Goal: Task Accomplishment & Management: Manage account settings

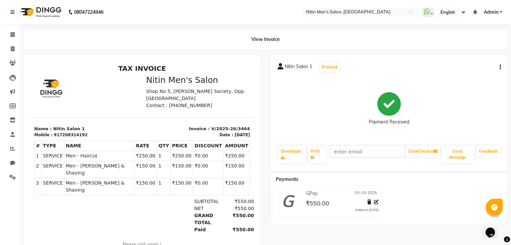
click at [498, 66] on button "button" at bounding box center [499, 67] width 4 height 7
click at [476, 76] on div "Edit Invoice" at bounding box center [466, 76] width 46 height 8
select select "service"
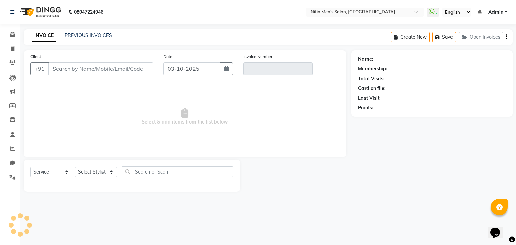
type input "7208314192"
type input "V/2025-26/3464"
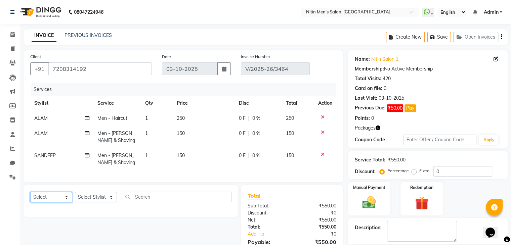
click at [63, 202] on select "Select Service Product Membership Package Voucher Prepaid Gift Card" at bounding box center [51, 197] width 42 height 10
select select "service"
click at [30, 198] on select "Select Service Product Membership Package Voucher Prepaid Gift Card" at bounding box center [51, 197] width 42 height 10
click at [106, 202] on select "Select Stylist [PERSON_NAME] DEEPA [PERSON_NAME] MEENAKSHI NITIN SIR [PERSON_NA…" at bounding box center [96, 197] width 42 height 10
select select "91720"
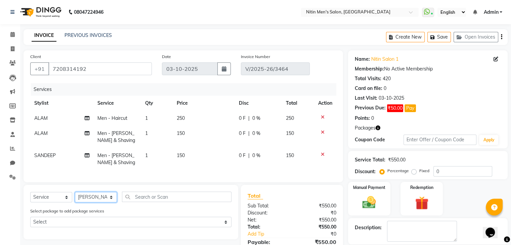
click at [75, 198] on select "Select Stylist [PERSON_NAME] DEEPA [PERSON_NAME] MEENAKSHI NITIN SIR [PERSON_NA…" at bounding box center [96, 197] width 42 height 10
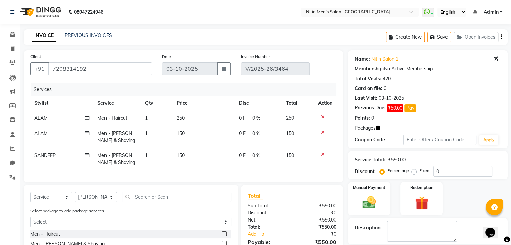
click at [222, 236] on label at bounding box center [224, 233] width 5 height 5
click at [222, 236] on input "checkbox" at bounding box center [224, 234] width 4 height 4
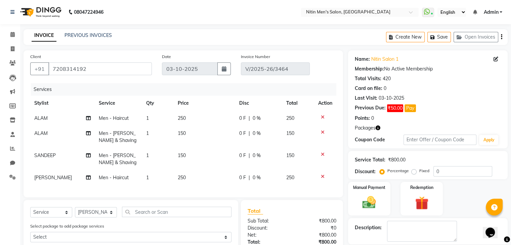
checkbox input "false"
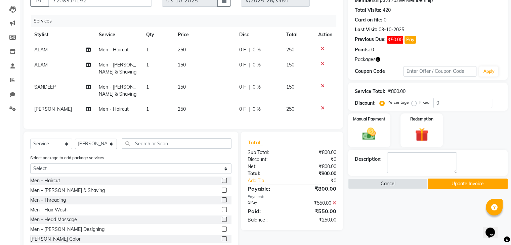
scroll to position [80, 0]
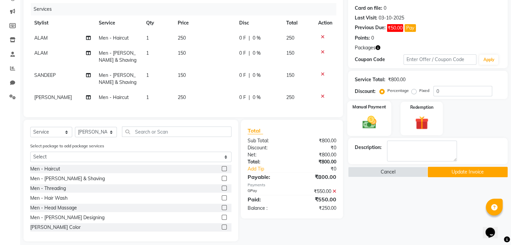
click at [363, 125] on img at bounding box center [369, 123] width 22 height 16
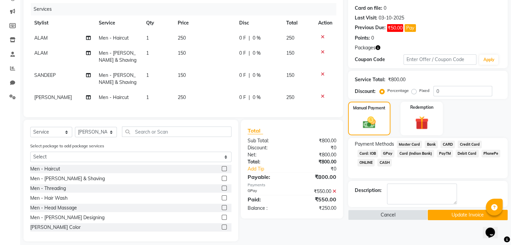
click at [390, 163] on span "CASH" at bounding box center [384, 163] width 14 height 8
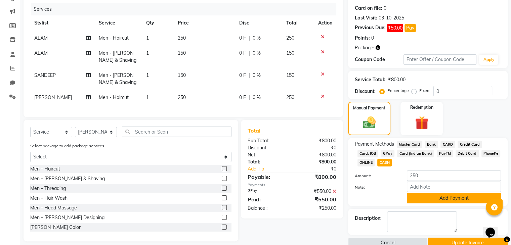
click at [427, 196] on button "Add Payment" at bounding box center [454, 198] width 94 height 10
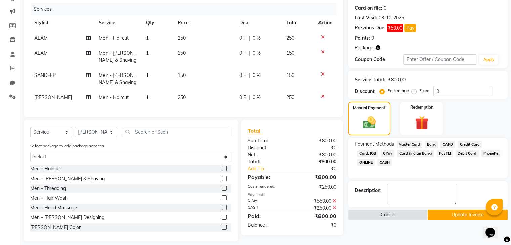
scroll to position [93, 0]
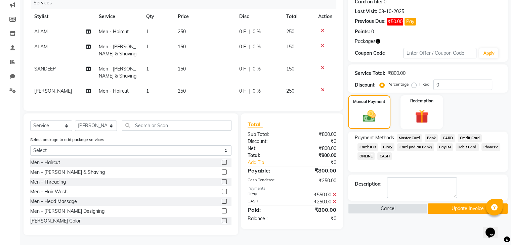
click at [440, 204] on button "Update Invoice" at bounding box center [467, 208] width 80 height 10
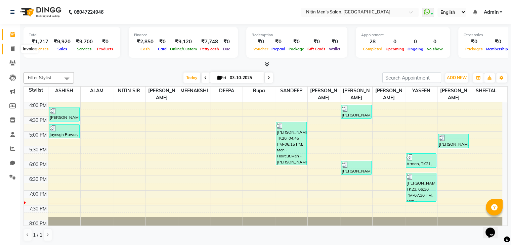
click at [10, 52] on span at bounding box center [13, 49] width 12 height 8
select select "service"
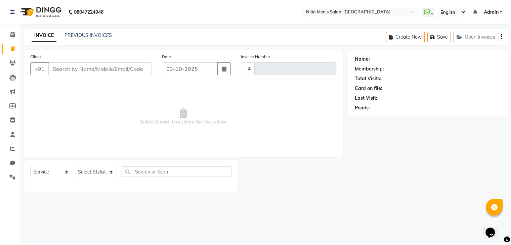
type input "3474"
select select "7981"
click at [93, 167] on select "Select Stylist ALAM ASHISH DEEPA HASIB JITU MEENAKSHI NITIN SIR PRAJAKTA Rupa S…" at bounding box center [96, 172] width 42 height 10
select select "91720"
click at [75, 167] on select "Select Stylist ALAM ASHISH DEEPA HASIB JITU MEENAKSHI NITIN SIR PRAJAKTA Rupa S…" at bounding box center [96, 172] width 42 height 10
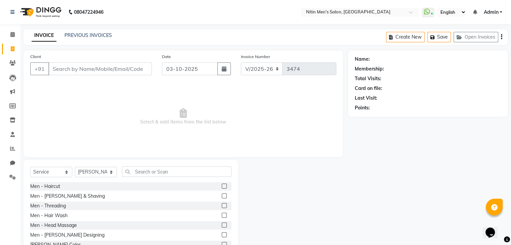
click at [222, 185] on div at bounding box center [227, 186] width 10 height 8
click at [222, 185] on label at bounding box center [224, 186] width 5 height 5
click at [222, 185] on input "checkbox" at bounding box center [224, 186] width 4 height 4
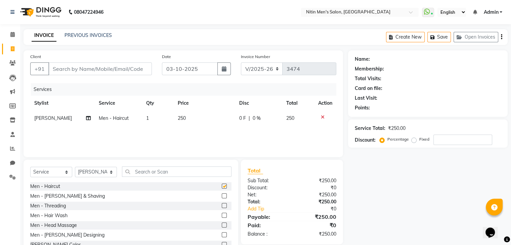
checkbox input "false"
click at [222, 194] on label at bounding box center [224, 195] width 5 height 5
click at [222, 194] on input "checkbox" at bounding box center [224, 196] width 4 height 4
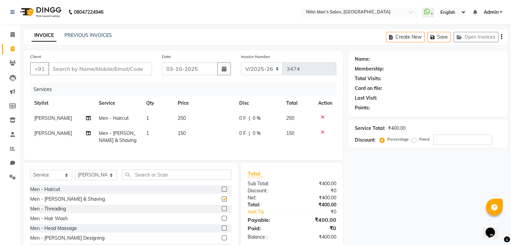
checkbox input "false"
click at [134, 69] on input "Client" at bounding box center [99, 68] width 103 height 13
type input "9"
type input "0"
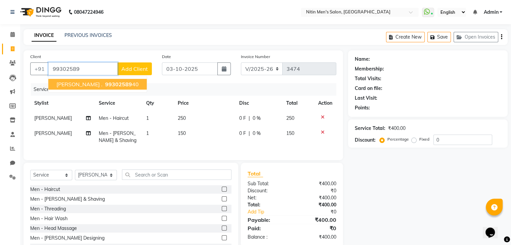
click at [105, 82] on span "99302589" at bounding box center [118, 84] width 27 height 7
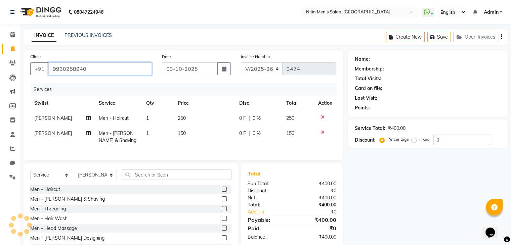
type input "9930258940"
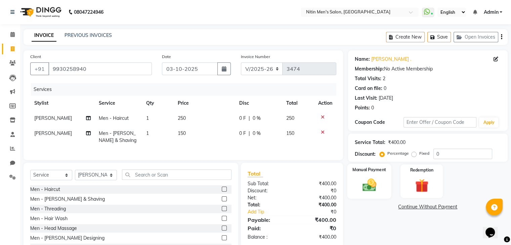
click at [373, 184] on img at bounding box center [369, 185] width 22 height 16
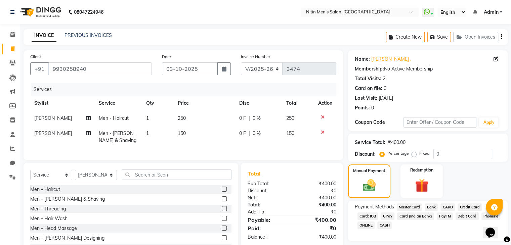
click at [260, 216] on link "Add Tip" at bounding box center [270, 212] width 57 height 7
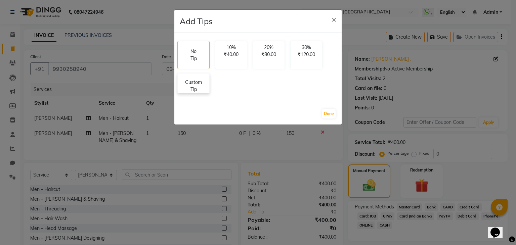
click at [202, 81] on p "Custom Tip" at bounding box center [194, 86] width 24 height 14
select select "91720"
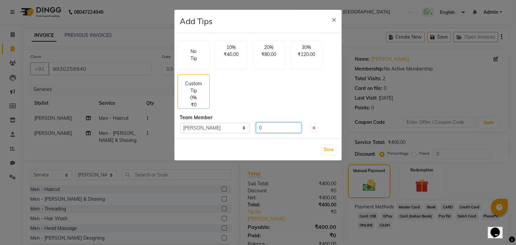
click at [289, 130] on input "0" at bounding box center [278, 128] width 45 height 10
type input "50"
click at [325, 147] on button "Done" at bounding box center [328, 149] width 13 height 9
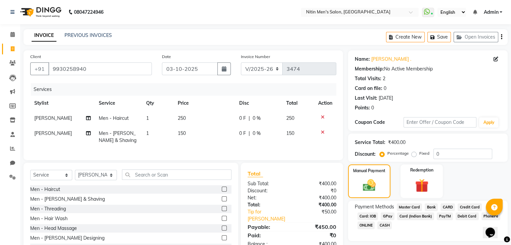
click at [388, 217] on span "GPay" at bounding box center [387, 217] width 14 height 8
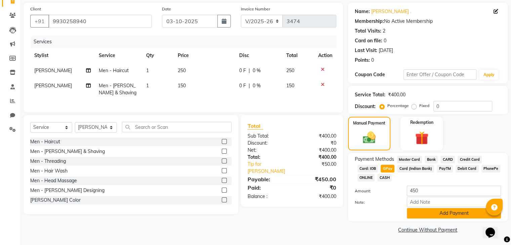
click at [426, 214] on button "Add Payment" at bounding box center [454, 213] width 94 height 10
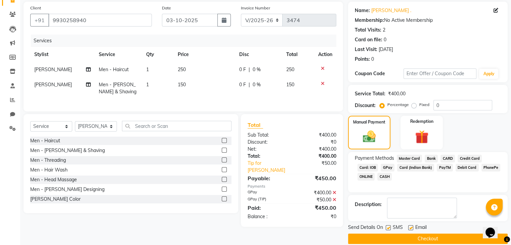
scroll to position [57, 0]
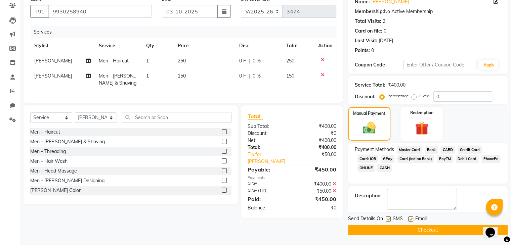
click at [420, 233] on button "Checkout" at bounding box center [428, 230] width 160 height 10
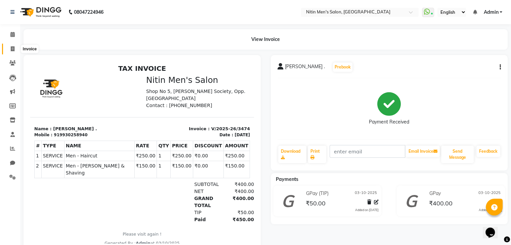
click at [9, 50] on span at bounding box center [13, 49] width 12 height 8
select select "7981"
select select "service"
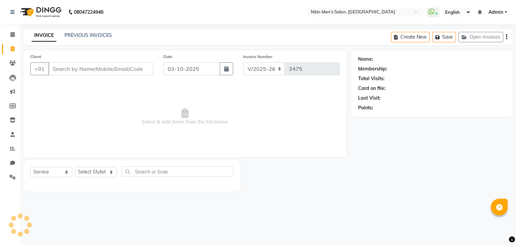
select select "7981"
select select "service"
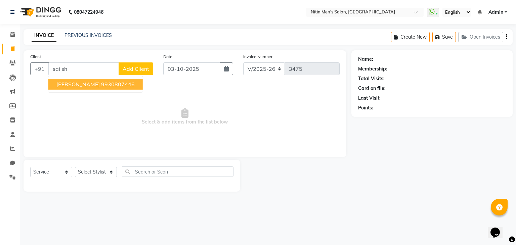
click at [73, 88] on button "SAI SHETTY 9930807446" at bounding box center [95, 84] width 94 height 11
type input "9930807446"
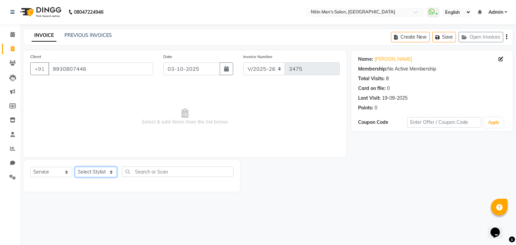
click at [88, 174] on select "Select Stylist [PERSON_NAME] DEEPA [PERSON_NAME] MEENAKSHI NITIN SIR [PERSON_NA…" at bounding box center [96, 172] width 42 height 10
select select "80713"
click at [75, 167] on select "Select Stylist [PERSON_NAME] DEEPA [PERSON_NAME] MEENAKSHI NITIN SIR [PERSON_NA…" at bounding box center [96, 172] width 42 height 10
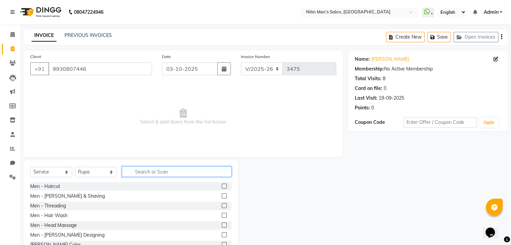
click at [207, 168] on input "text" at bounding box center [176, 172] width 109 height 10
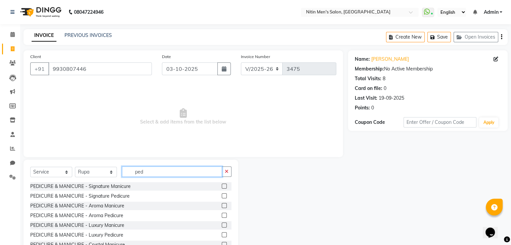
type input "ped"
click at [222, 196] on label at bounding box center [224, 195] width 5 height 5
click at [222, 196] on input "checkbox" at bounding box center [224, 196] width 4 height 4
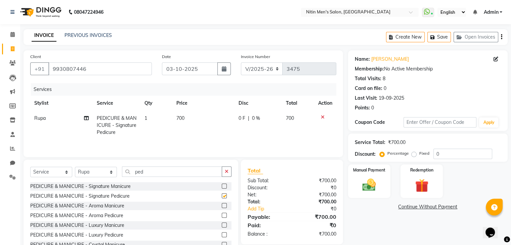
checkbox input "false"
click at [182, 122] on td "700" at bounding box center [203, 125] width 62 height 29
select select "80713"
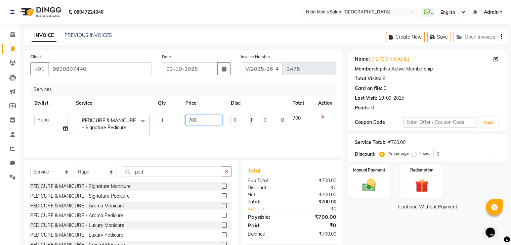
click at [191, 117] on input "700" at bounding box center [203, 120] width 37 height 10
type input "900"
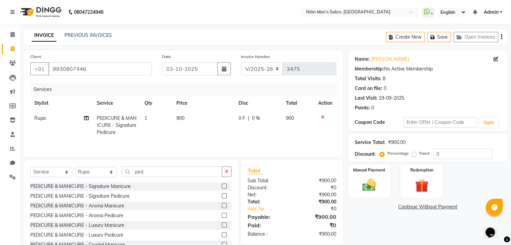
click at [195, 145] on div "Services Stylist Service Qty Price Disc Total Action Rupa PEDICURE & MANICURE -…" at bounding box center [183, 116] width 306 height 67
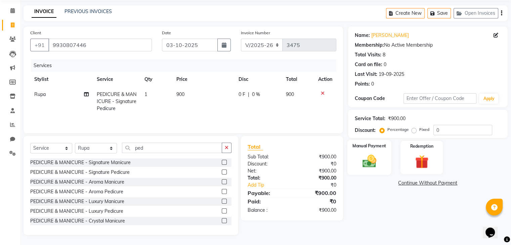
click at [360, 162] on img at bounding box center [369, 161] width 22 height 16
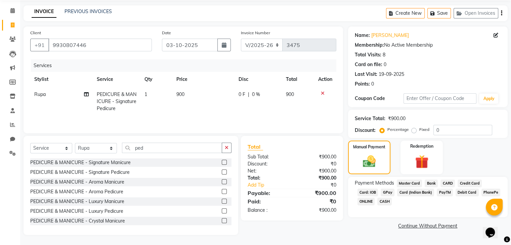
click at [382, 203] on span "CASH" at bounding box center [384, 202] width 14 height 8
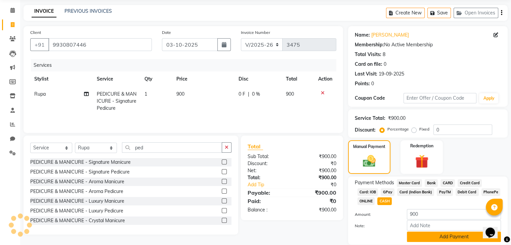
click at [414, 242] on button "Add Payment" at bounding box center [454, 237] width 94 height 10
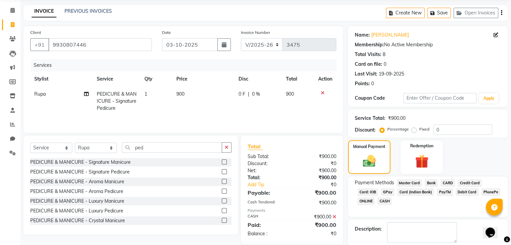
scroll to position [57, 0]
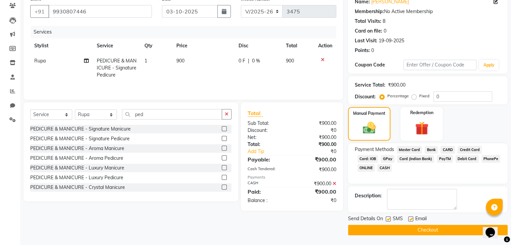
click at [406, 228] on button "Checkout" at bounding box center [428, 230] width 160 height 10
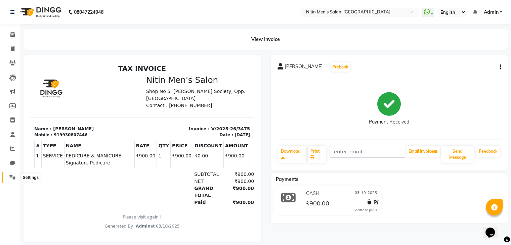
click at [15, 181] on span at bounding box center [13, 178] width 12 height 8
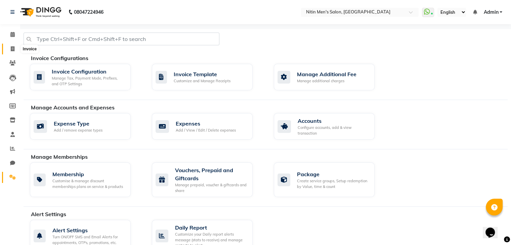
click at [12, 47] on icon at bounding box center [13, 48] width 4 height 5
select select "7981"
select select "service"
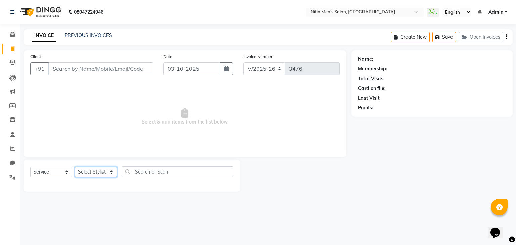
click at [99, 173] on select "Select Stylist ALAM ASHISH DEEPA HASIB JITU MEENAKSHI NITIN SIR PRAJAKTA Rupa S…" at bounding box center [96, 172] width 42 height 10
select select "75699"
click at [75, 167] on select "Select Stylist ALAM ASHISH DEEPA HASIB JITU MEENAKSHI NITIN SIR PRAJAKTA Rupa S…" at bounding box center [96, 172] width 42 height 10
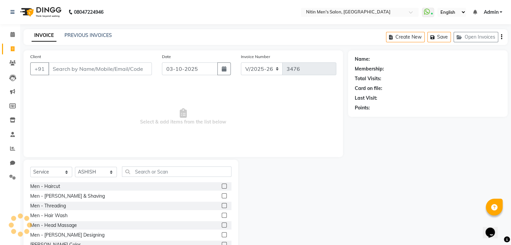
click at [222, 188] on label at bounding box center [224, 186] width 5 height 5
click at [222, 188] on input "checkbox" at bounding box center [224, 186] width 4 height 4
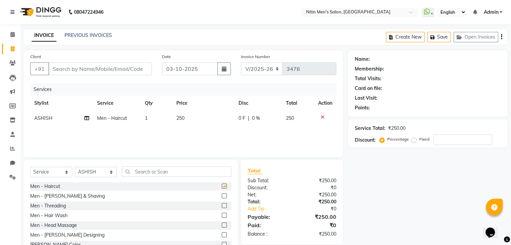
checkbox input "false"
click at [222, 195] on label at bounding box center [224, 195] width 5 height 5
click at [222, 195] on input "checkbox" at bounding box center [224, 196] width 4 height 4
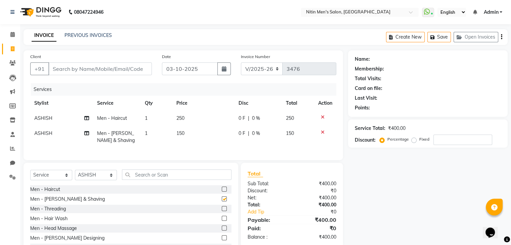
checkbox input "false"
click at [188, 180] on input "text" at bounding box center [176, 175] width 109 height 10
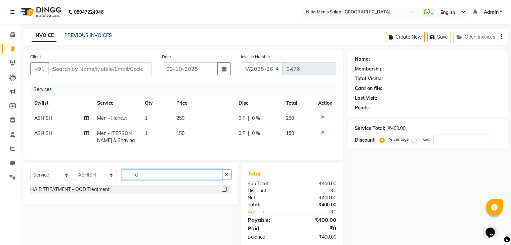
type input "d"
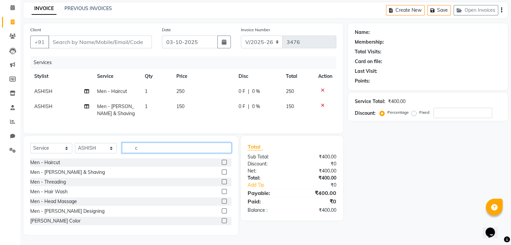
click at [203, 144] on input "c" at bounding box center [176, 148] width 109 height 10
type input "colo"
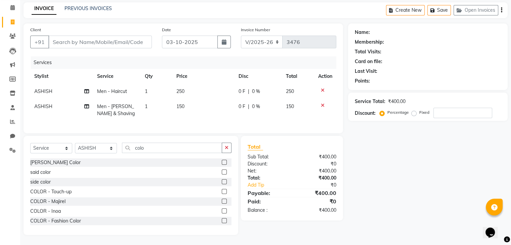
click at [222, 214] on label at bounding box center [224, 211] width 5 height 5
click at [222, 214] on input "checkbox" at bounding box center [224, 211] width 4 height 4
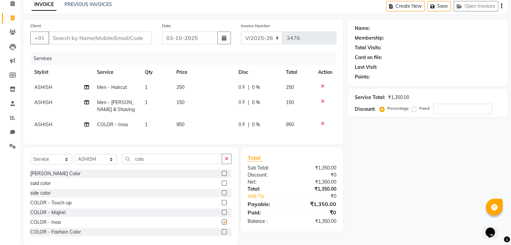
checkbox input "false"
click at [163, 160] on input "colo" at bounding box center [172, 159] width 100 height 10
click at [163, 160] on input "d" at bounding box center [172, 159] width 100 height 10
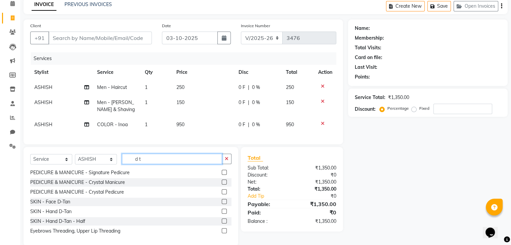
scroll to position [50, 0]
type input "d t"
click at [222, 204] on label at bounding box center [224, 201] width 5 height 5
click at [222, 204] on input "checkbox" at bounding box center [224, 202] width 4 height 4
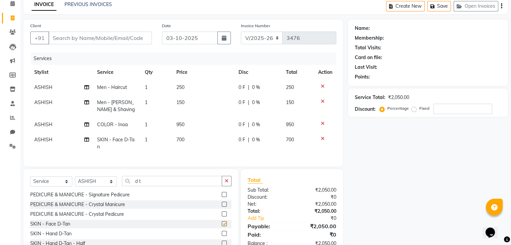
checkbox input "false"
click at [182, 141] on span "700" at bounding box center [180, 140] width 8 height 6
select select "75699"
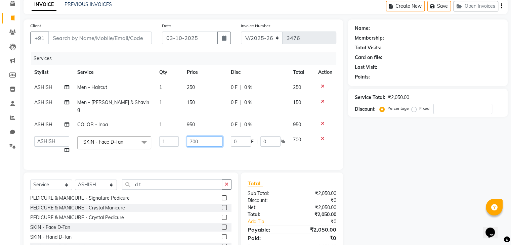
drag, startPoint x: 182, startPoint y: 141, endPoint x: 200, endPoint y: 135, distance: 19.5
click at [200, 135] on td "700" at bounding box center [205, 145] width 44 height 26
click at [200, 136] on input "700" at bounding box center [205, 141] width 36 height 10
type input "7"
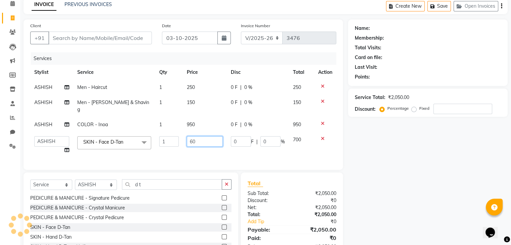
type input "600"
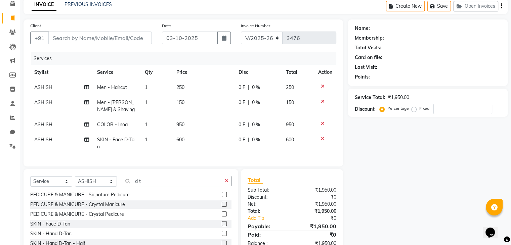
click at [201, 143] on td "600" at bounding box center [203, 143] width 62 height 22
select select "75699"
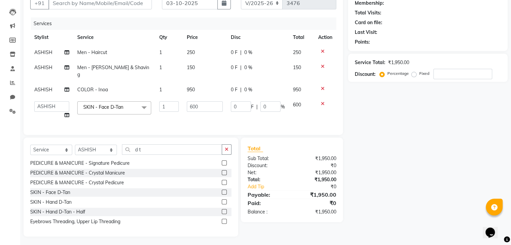
scroll to position [0, 0]
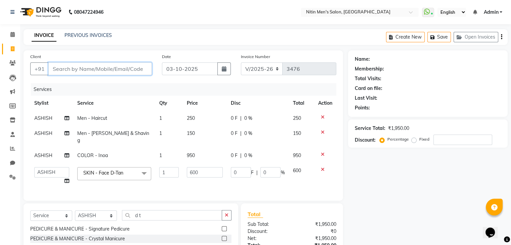
click at [85, 72] on input "Client" at bounding box center [99, 68] width 103 height 13
type input "9"
type input "0"
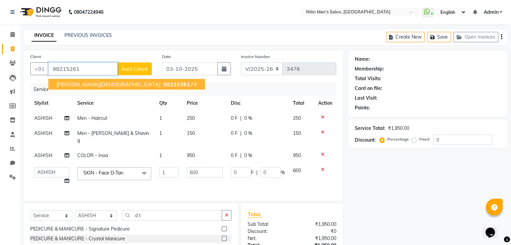
click at [81, 86] on span "[PERSON_NAME][DEMOGRAPHIC_DATA]" at bounding box center [108, 84] width 104 height 7
type input "9821526174"
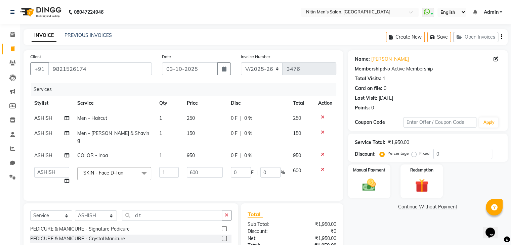
scroll to position [66, 0]
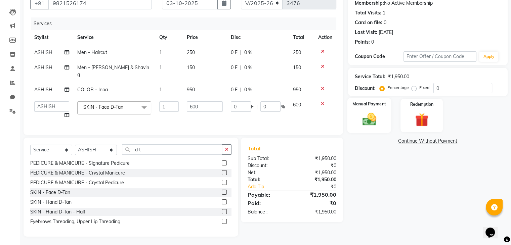
click at [362, 108] on div "Manual Payment" at bounding box center [369, 115] width 44 height 35
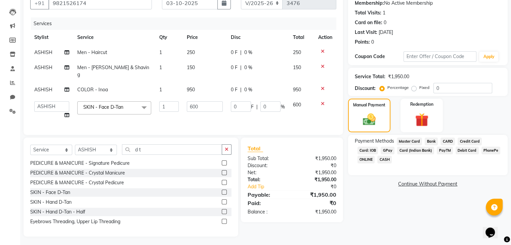
click at [384, 158] on span "CASH" at bounding box center [384, 160] width 14 height 8
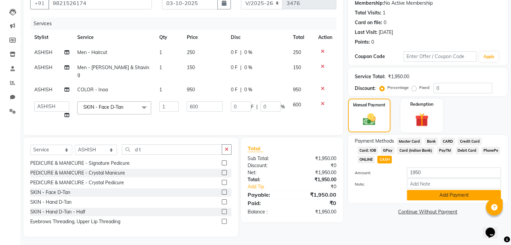
click at [424, 195] on button "Add Payment" at bounding box center [454, 195] width 94 height 10
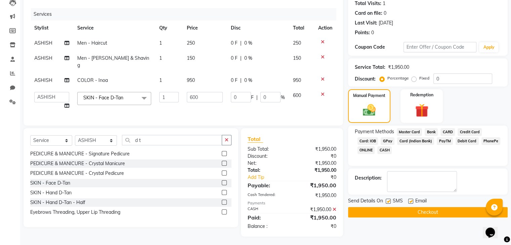
click at [415, 212] on button "Checkout" at bounding box center [428, 212] width 160 height 10
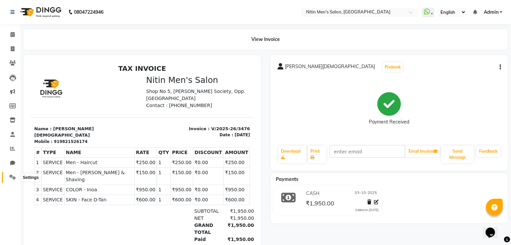
click at [12, 180] on span at bounding box center [13, 178] width 12 height 8
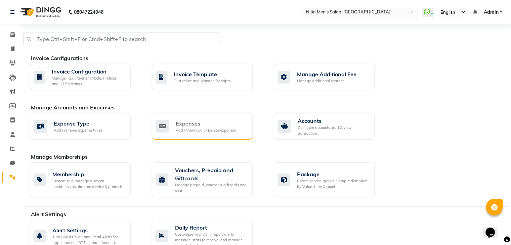
click at [167, 129] on icon at bounding box center [161, 126] width 13 height 13
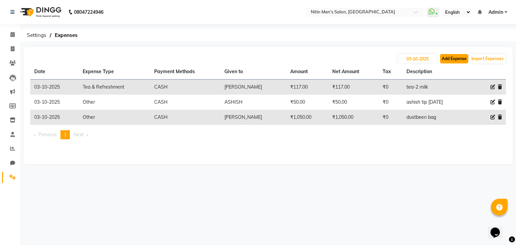
click at [446, 58] on button "Add Expense" at bounding box center [454, 58] width 28 height 9
select select "1"
select select "7124"
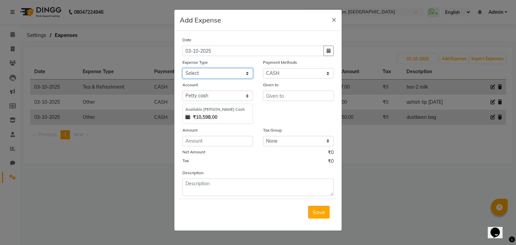
drag, startPoint x: 239, startPoint y: 72, endPoint x: 206, endPoint y: 168, distance: 102.4
click at [206, 168] on div "Date 03-10-2025 Expense Type Select Advance Salary Bank charges Car maintenance…" at bounding box center [257, 116] width 151 height 160
select select "10"
click at [182, 69] on select "Select Advance Salary Bank charges Car maintenance Cash transfer to bank Cash t…" at bounding box center [217, 73] width 71 height 10
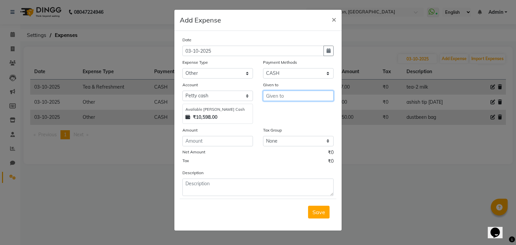
click at [274, 100] on input "text" at bounding box center [298, 96] width 71 height 10
type input "sahil"
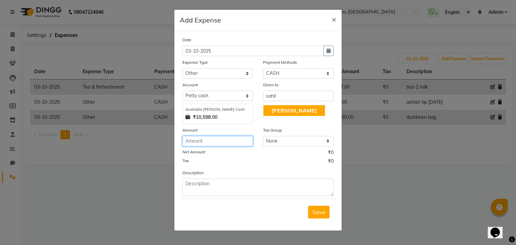
click at [229, 145] on input "number" at bounding box center [217, 141] width 71 height 10
type input "70"
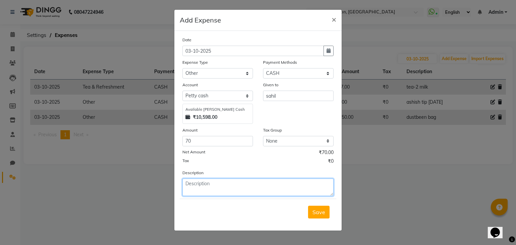
click at [213, 191] on textarea at bounding box center [257, 187] width 151 height 17
type textarea "sahil tip"
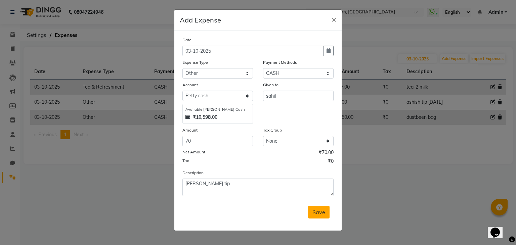
click at [314, 212] on span "Save" at bounding box center [318, 212] width 13 height 7
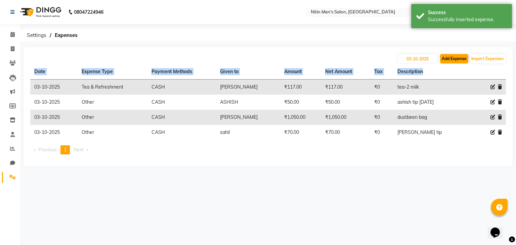
drag, startPoint x: 447, startPoint y: 64, endPoint x: 450, endPoint y: 59, distance: 5.7
click at [450, 59] on div "03-10-2025 Add Expense Import Expenses Date Expense Type Payment Methods Given …" at bounding box center [268, 107] width 489 height 120
click at [450, 59] on button "Add Expense" at bounding box center [454, 58] width 28 height 9
select select "1"
select select "7124"
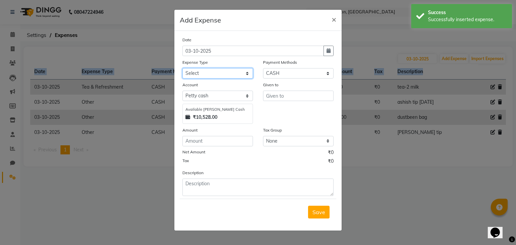
click at [233, 75] on select "Select Advance Salary Bank charges Car maintenance Cash transfer to bank Cash t…" at bounding box center [217, 73] width 71 height 10
click at [182, 69] on select "Select Advance Salary Bank charges Car maintenance Cash transfer to bank Cash t…" at bounding box center [217, 73] width 71 height 10
click at [199, 77] on select "Select Advance Salary Bank charges Car maintenance Cash transfer to bank Cash t…" at bounding box center [217, 73] width 71 height 10
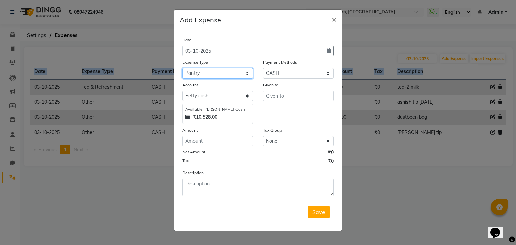
select select "10"
click at [182, 69] on select "Select Advance Salary Bank charges Car maintenance Cash transfer to bank Cash t…" at bounding box center [217, 73] width 71 height 10
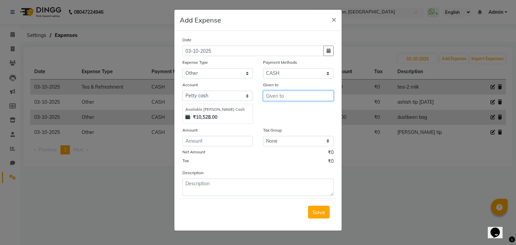
click at [282, 95] on input "text" at bounding box center [298, 96] width 71 height 10
click at [277, 110] on span "YAS" at bounding box center [276, 110] width 10 height 7
type input "YASEEN"
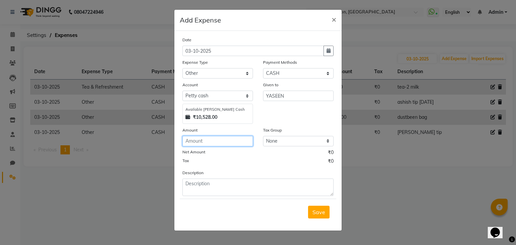
click at [213, 144] on input "number" at bounding box center [217, 141] width 71 height 10
type input "120"
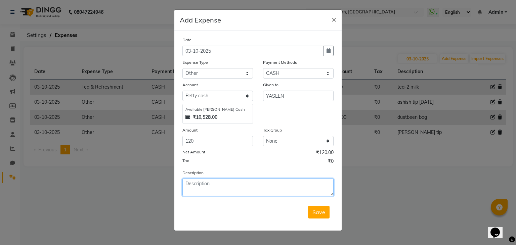
click at [209, 183] on textarea at bounding box center [257, 187] width 151 height 17
type textarea "yaseen tip"
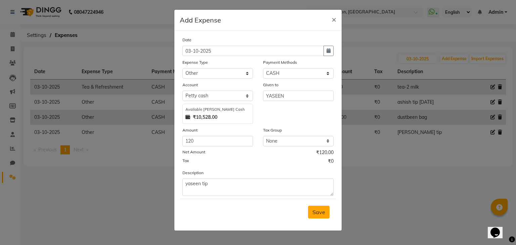
click at [314, 213] on span "Save" at bounding box center [318, 212] width 13 height 7
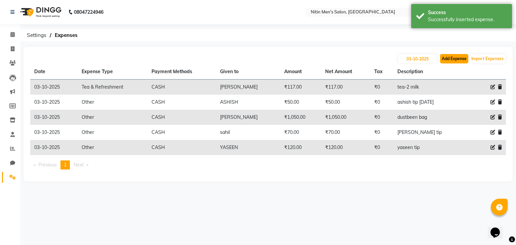
click at [452, 59] on button "Add Expense" at bounding box center [454, 58] width 28 height 9
select select "1"
select select "7124"
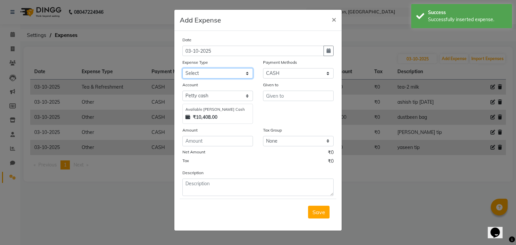
click at [223, 78] on select "Select Advance Salary Bank charges Car maintenance Cash transfer to bank Cash t…" at bounding box center [217, 73] width 71 height 10
select select "10"
click at [182, 69] on select "Select Advance Salary Bank charges Car maintenance Cash transfer to bank Cash t…" at bounding box center [217, 73] width 71 height 10
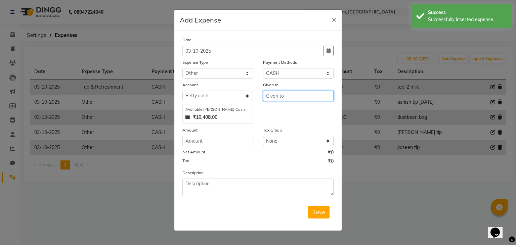
click at [277, 96] on input "text" at bounding box center [298, 96] width 71 height 10
click at [274, 124] on span "SA" at bounding box center [274, 121] width 7 height 7
type input "SANDEEP"
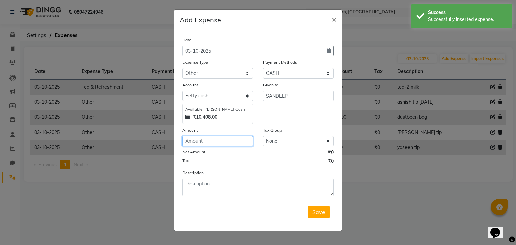
click at [230, 141] on input "number" at bounding box center [217, 141] width 71 height 10
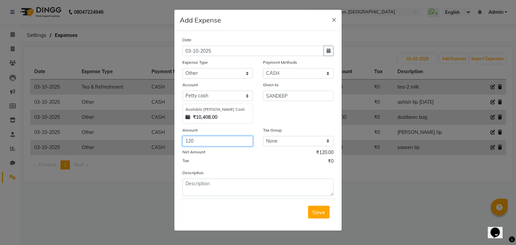
type input "120"
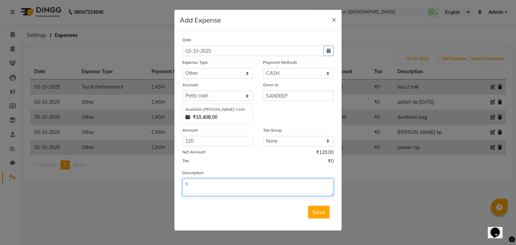
click at [217, 193] on textarea "s" at bounding box center [257, 187] width 151 height 17
type textarea "sandeep tip"
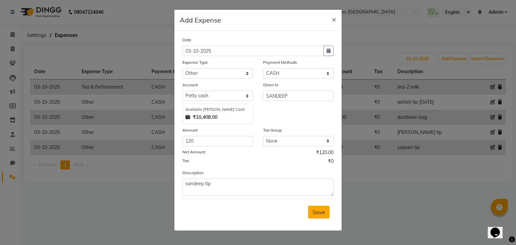
click at [317, 216] on span "Save" at bounding box center [318, 212] width 13 height 7
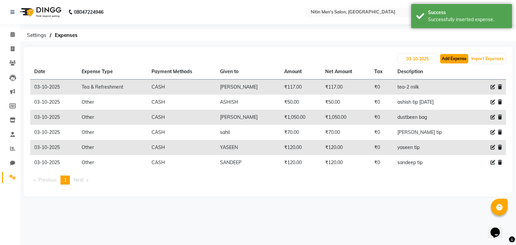
click at [454, 56] on button "Add Expense" at bounding box center [454, 58] width 28 height 9
select select "1"
select select "7124"
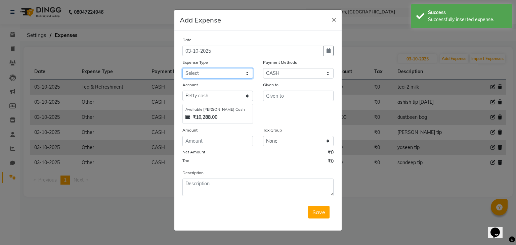
click at [242, 77] on select "Select Advance Salary Bank charges Car maintenance Cash transfer to bank Cash t…" at bounding box center [217, 73] width 71 height 10
select select "10"
click at [182, 69] on select "Select Advance Salary Bank charges Car maintenance Cash transfer to bank Cash t…" at bounding box center [217, 73] width 71 height 10
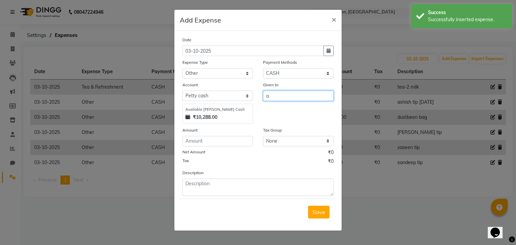
click at [277, 97] on input "a" at bounding box center [298, 96] width 71 height 10
click at [277, 113] on span "ASH" at bounding box center [276, 110] width 11 height 7
type input "ASHISH"
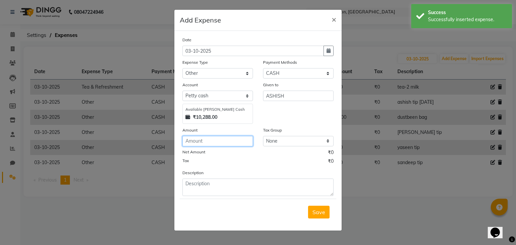
click at [245, 142] on input "number" at bounding box center [217, 141] width 71 height 10
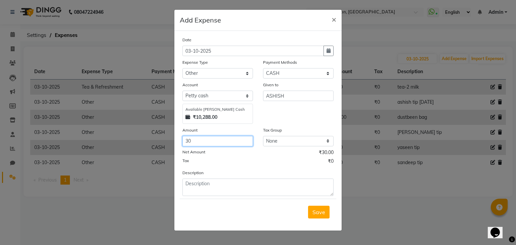
type input "30"
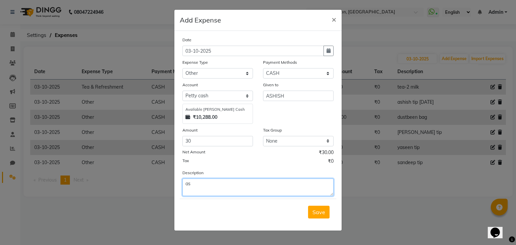
click at [231, 191] on textarea "as" at bounding box center [257, 187] width 151 height 17
type textarea "ashish tip"
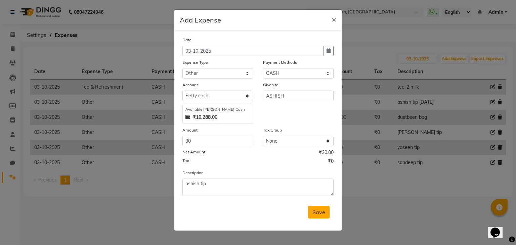
click at [317, 213] on span "Save" at bounding box center [318, 212] width 13 height 7
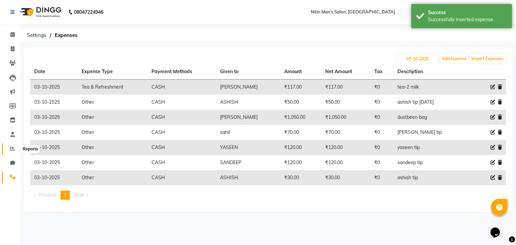
click at [9, 151] on span at bounding box center [13, 149] width 12 height 8
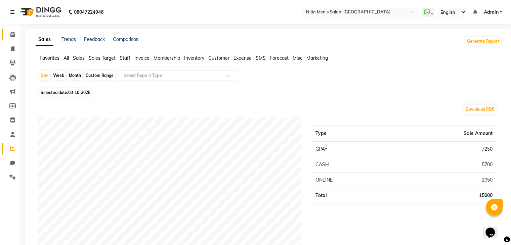
click at [9, 39] on link "Calendar" at bounding box center [10, 34] width 16 height 11
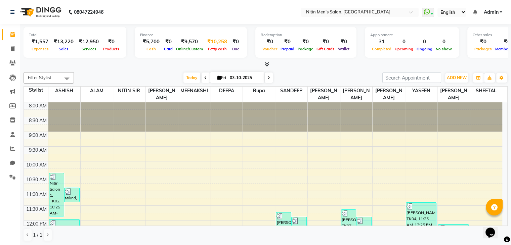
click at [223, 51] on span "Petty cash" at bounding box center [217, 49] width 22 height 5
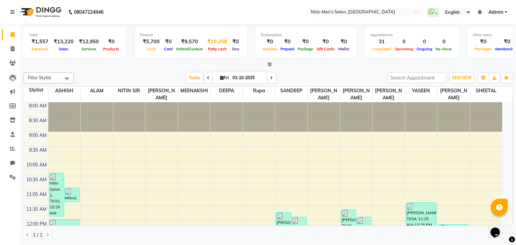
select select "7124"
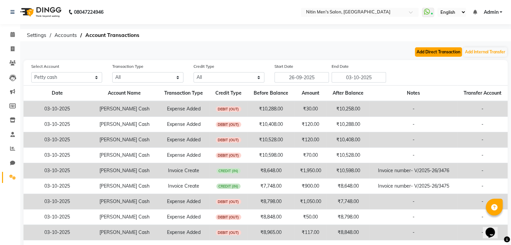
click at [443, 53] on button "Add Direct Transaction" at bounding box center [438, 51] width 47 height 9
select select "direct"
select select "7124"
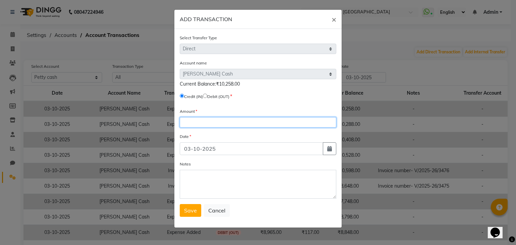
click at [192, 121] on input "number" at bounding box center [258, 122] width 156 height 10
type input "4500"
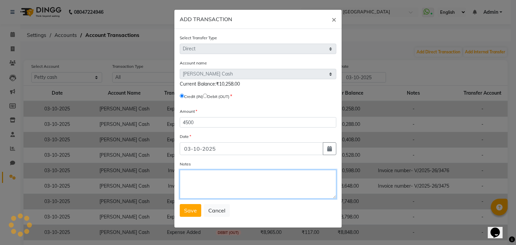
click at [191, 177] on textarea "Notes" at bounding box center [258, 184] width 156 height 29
type textarea "sir cash in"
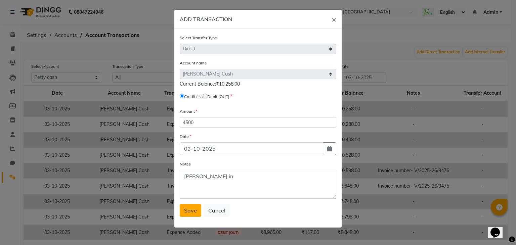
click at [183, 210] on button "Save" at bounding box center [190, 210] width 21 height 13
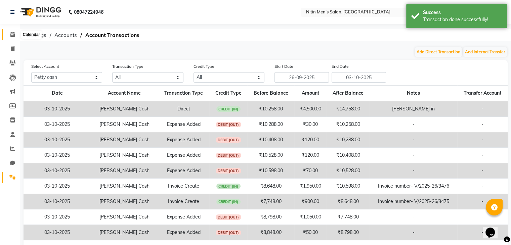
click at [7, 38] on span at bounding box center [13, 35] width 12 height 8
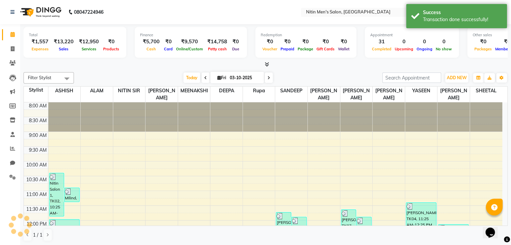
scroll to position [250, 0]
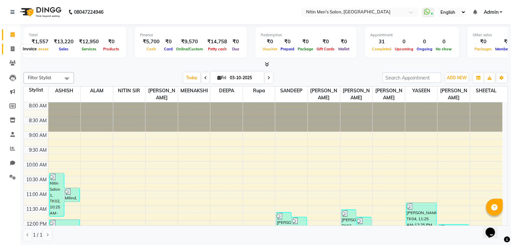
click at [16, 51] on span at bounding box center [13, 49] width 12 height 8
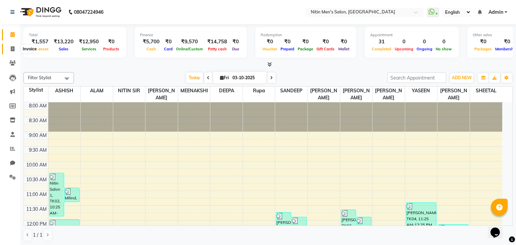
select select "7981"
select select "service"
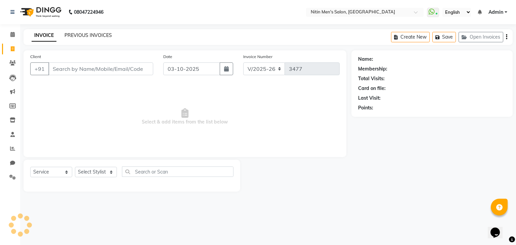
click at [87, 36] on link "PREVIOUS INVOICES" at bounding box center [87, 35] width 47 height 6
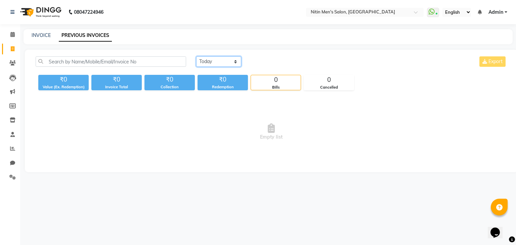
click at [229, 62] on select "Today Yesterday Custom Range" at bounding box center [218, 61] width 45 height 10
select select "yesterday"
click at [196, 56] on select "Today Yesterday Custom Range" at bounding box center [218, 61] width 45 height 10
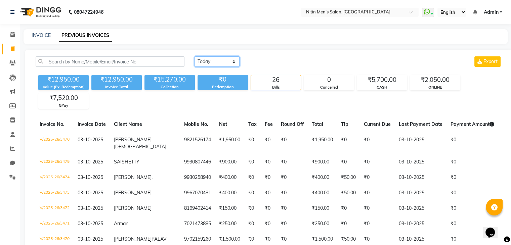
click at [213, 64] on select "Today Yesterday Custom Range" at bounding box center [216, 61] width 45 height 10
click at [194, 56] on select "Today Yesterday Custom Range" at bounding box center [216, 61] width 45 height 10
click at [220, 59] on select "[DATE] [DATE] Custom Range" at bounding box center [216, 61] width 45 height 10
click at [194, 56] on select "[DATE] [DATE] Custom Range" at bounding box center [216, 61] width 45 height 10
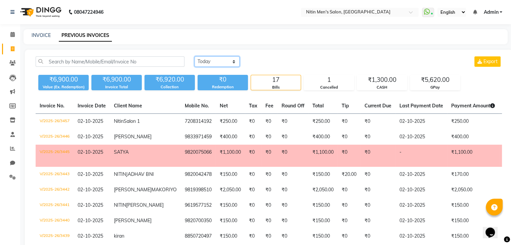
click at [219, 63] on select "[DATE] [DATE] Custom Range" at bounding box center [216, 61] width 45 height 10
select select "range"
click at [194, 56] on select "[DATE] [DATE] Custom Range" at bounding box center [216, 61] width 45 height 10
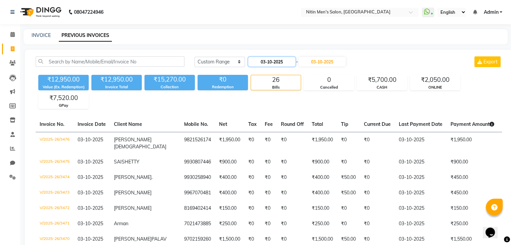
click at [274, 60] on input "03-10-2025" at bounding box center [271, 61] width 47 height 9
select select "10"
select select "2025"
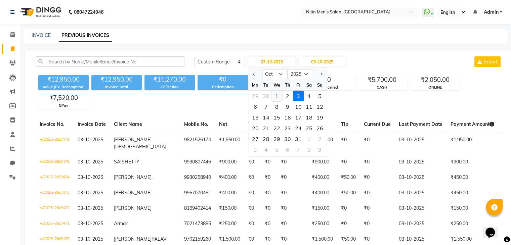
click at [275, 96] on div "1" at bounding box center [276, 96] width 11 height 11
type input "01-10-2025"
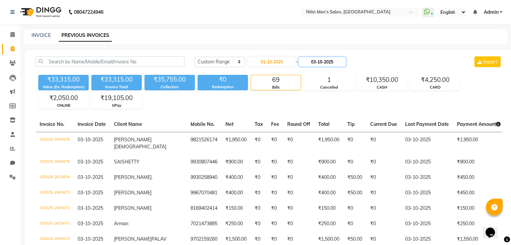
click at [320, 62] on input "03-10-2025" at bounding box center [322, 61] width 47 height 9
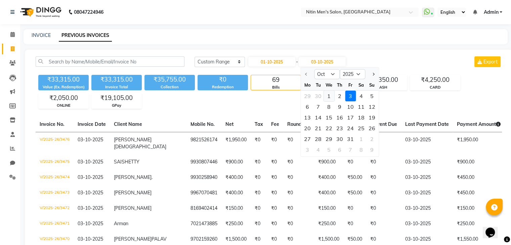
click at [332, 98] on div "1" at bounding box center [328, 96] width 11 height 11
type input "01-10-2025"
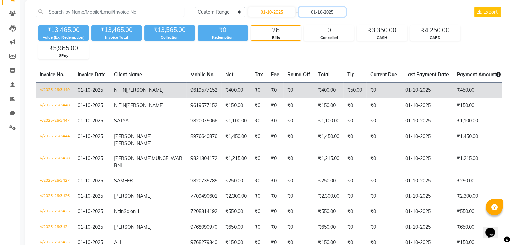
scroll to position [47, 0]
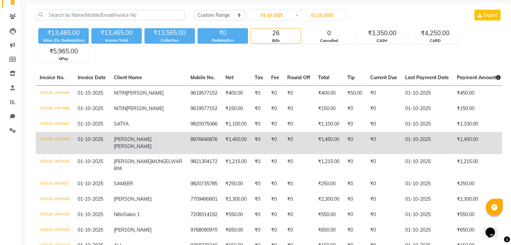
click at [401, 137] on td "01-10-2025" at bounding box center [427, 143] width 52 height 22
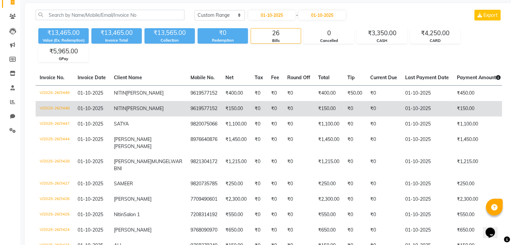
scroll to position [0, 0]
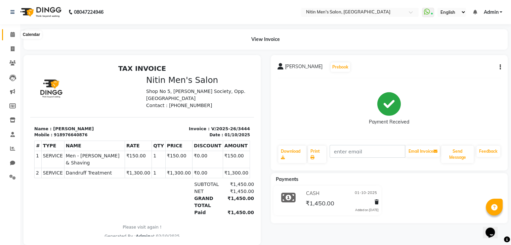
click at [9, 34] on span at bounding box center [13, 35] width 12 height 8
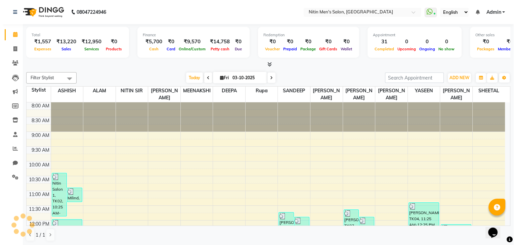
scroll to position [250, 0]
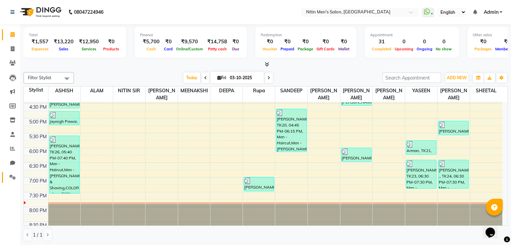
click at [15, 173] on link "Settings" at bounding box center [10, 177] width 16 height 11
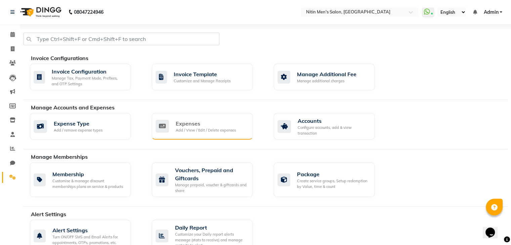
click at [200, 132] on div "Add / View / Edit / Delete expenses" at bounding box center [206, 131] width 60 height 6
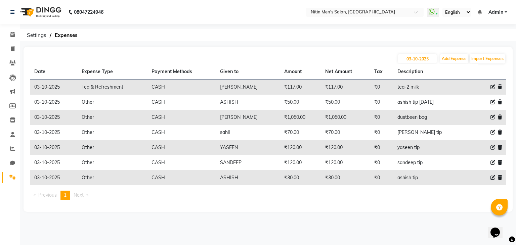
click at [492, 163] on icon at bounding box center [492, 162] width 5 height 5
select select "10"
select select "1"
select select "7124"
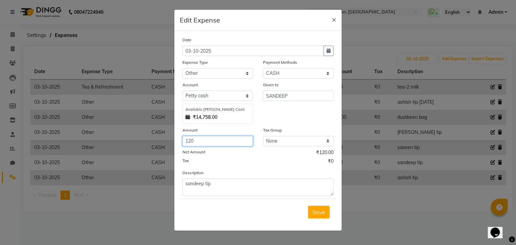
click at [243, 146] on input "120" at bounding box center [217, 141] width 71 height 10
type input "1"
type input "50"
click at [309, 215] on button "Save" at bounding box center [318, 212] width 21 height 13
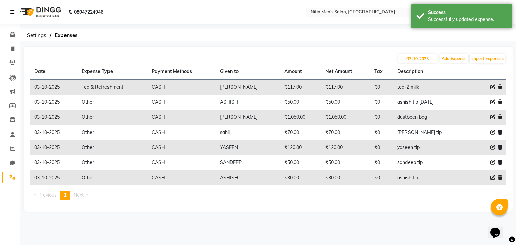
click at [13, 12] on icon at bounding box center [12, 12] width 4 height 5
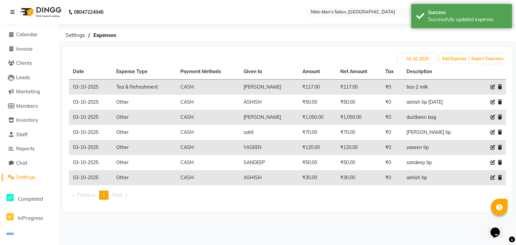
click at [13, 12] on icon at bounding box center [12, 12] width 4 height 5
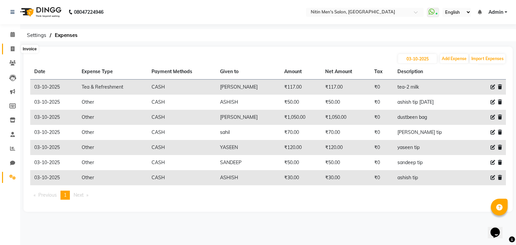
click at [13, 50] on icon at bounding box center [13, 48] width 4 height 5
select select "7981"
select select "service"
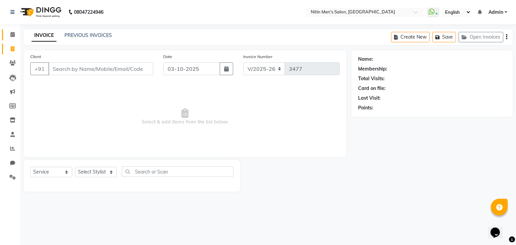
click at [13, 38] on link "Calendar" at bounding box center [10, 34] width 16 height 11
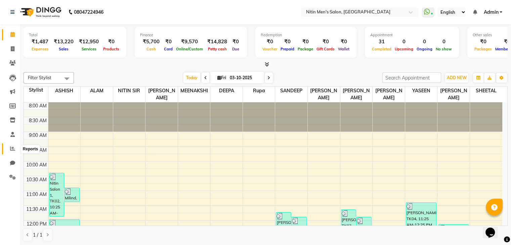
click at [13, 151] on icon at bounding box center [12, 148] width 5 height 5
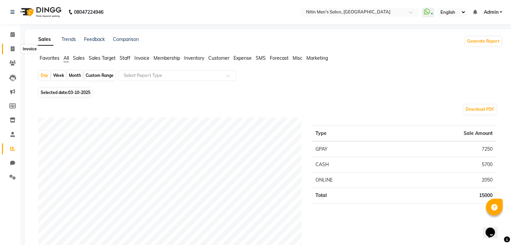
click at [12, 50] on icon at bounding box center [13, 48] width 4 height 5
select select "service"
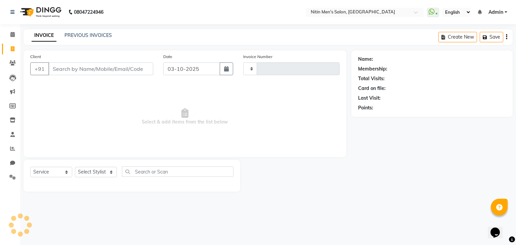
type input "3477"
select select "7981"
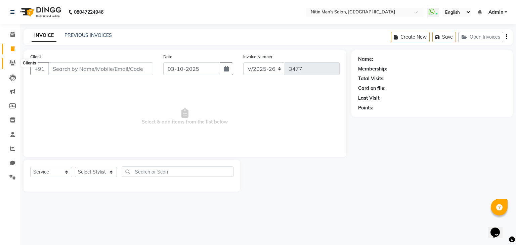
click at [9, 64] on icon at bounding box center [12, 62] width 6 height 5
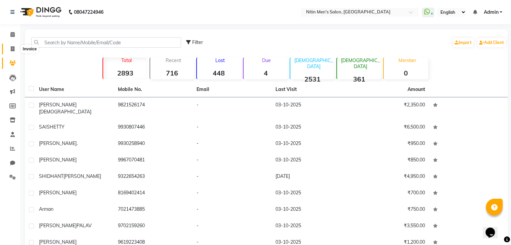
click at [13, 48] on icon at bounding box center [13, 48] width 4 height 5
select select "7981"
select select "service"
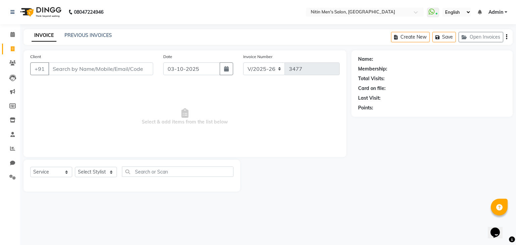
click at [77, 32] on div "PREVIOUS INVOICES" at bounding box center [87, 35] width 47 height 7
click at [77, 34] on link "PREVIOUS INVOICES" at bounding box center [87, 35] width 47 height 6
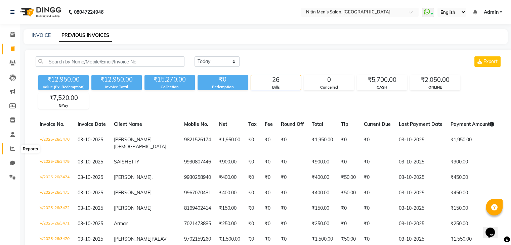
click at [14, 151] on icon at bounding box center [12, 148] width 5 height 5
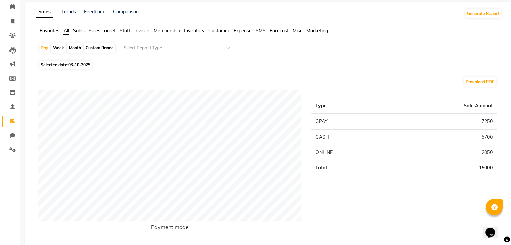
scroll to position [28, 0]
click at [14, 22] on icon at bounding box center [13, 20] width 4 height 5
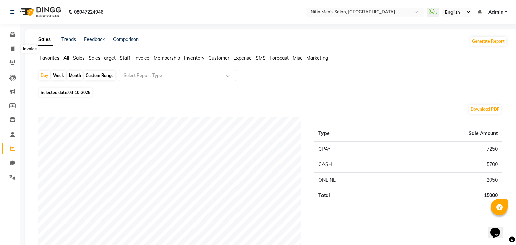
select select "7981"
select select "service"
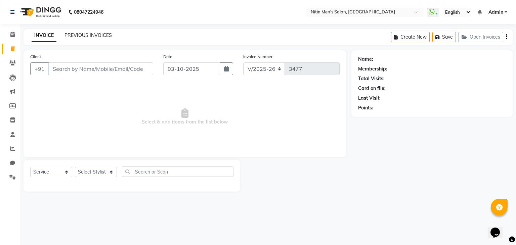
click at [84, 34] on link "PREVIOUS INVOICES" at bounding box center [87, 35] width 47 height 6
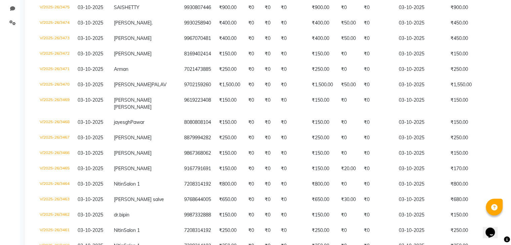
scroll to position [154, 0]
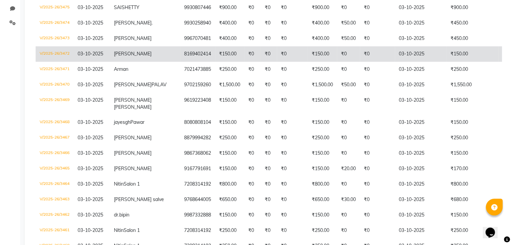
click at [360, 54] on td "₹0" at bounding box center [377, 53] width 35 height 15
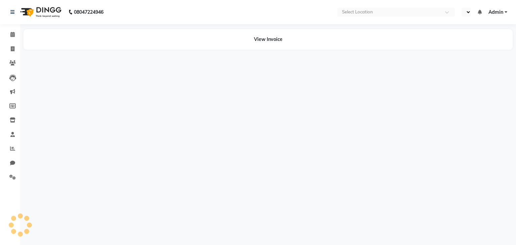
select select "en"
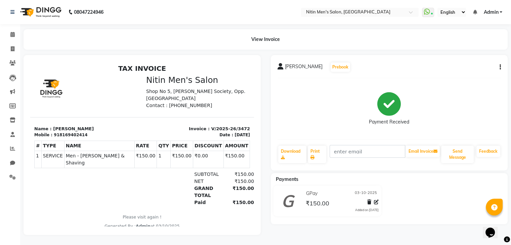
click at [373, 203] on div at bounding box center [371, 203] width 14 height 9
click at [377, 203] on icon at bounding box center [376, 202] width 5 height 5
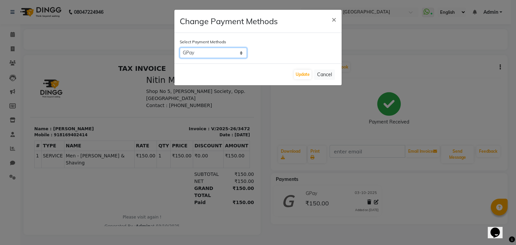
drag, startPoint x: 236, startPoint y: 56, endPoint x: 204, endPoint y: 160, distance: 108.6
click at [204, 160] on ngb-modal-window "Change Payment Methods × Select Payment Methods Master Card Bank CARD Credit Ca…" at bounding box center [258, 122] width 516 height 245
select select "1"
click at [180, 48] on select "Master Card Bank CARD Credit Card Card: IOB GPay Card (Indian Bank) PayTM Debit…" at bounding box center [213, 53] width 67 height 10
click at [299, 76] on button "Update" at bounding box center [302, 74] width 17 height 9
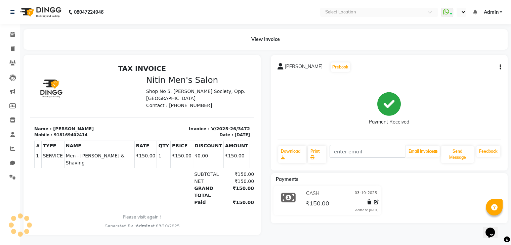
select select "en"
click at [9, 153] on link "Reports" at bounding box center [10, 148] width 16 height 11
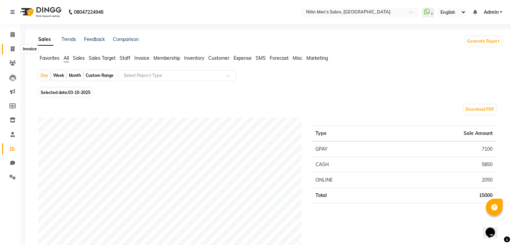
click at [12, 51] on icon at bounding box center [13, 48] width 4 height 5
select select "service"
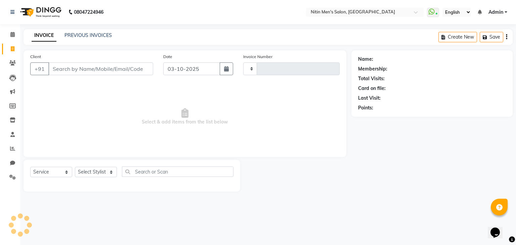
type input "3477"
select select "7981"
click at [82, 37] on link "PREVIOUS INVOICES" at bounding box center [87, 35] width 47 height 6
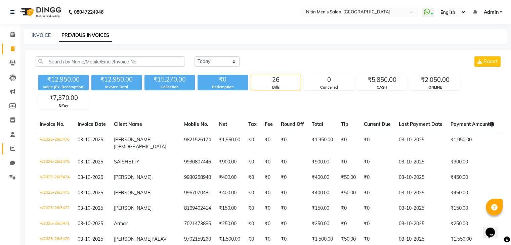
click at [12, 153] on link "Reports" at bounding box center [10, 148] width 16 height 11
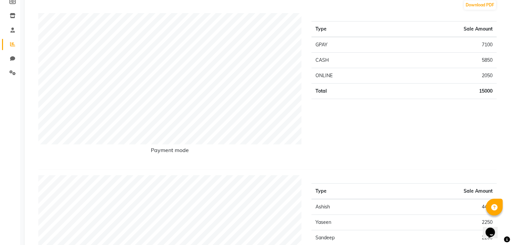
scroll to position [105, 0]
click at [167, 153] on h6 "Payment mode" at bounding box center [169, 151] width 263 height 9
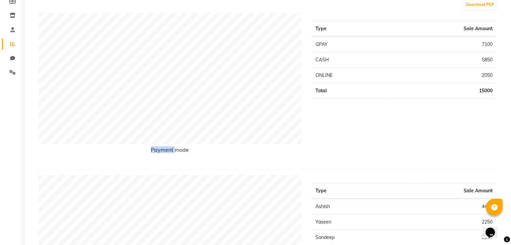
click at [167, 153] on h6 "Payment mode" at bounding box center [169, 151] width 263 height 9
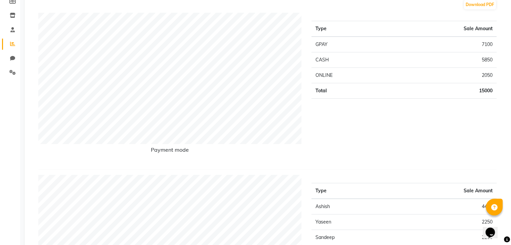
click at [167, 153] on h6 "Payment mode" at bounding box center [169, 151] width 263 height 9
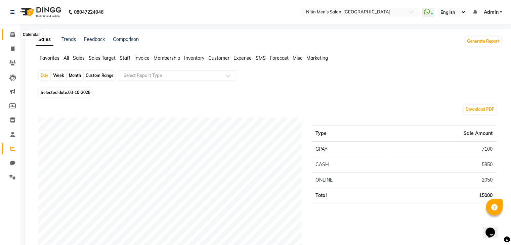
click at [10, 37] on icon at bounding box center [12, 34] width 4 height 5
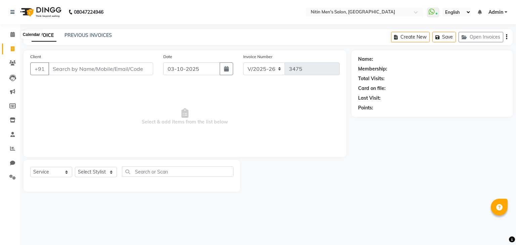
select select "7981"
select select "service"
click at [11, 34] on icon at bounding box center [12, 34] width 4 height 5
